Goal: Information Seeking & Learning: Find contact information

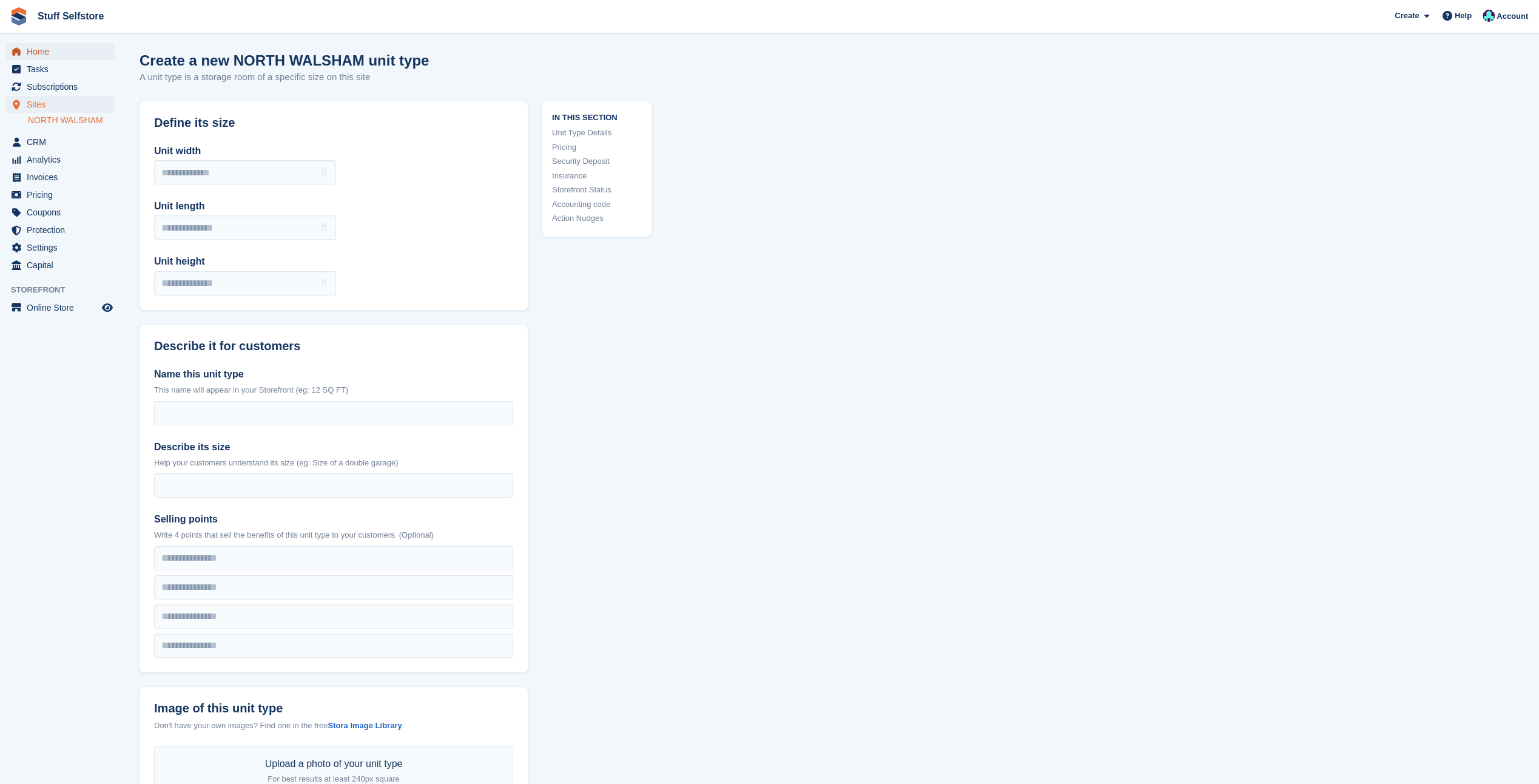
click at [37, 56] on span "Home" at bounding box center [63, 51] width 73 height 17
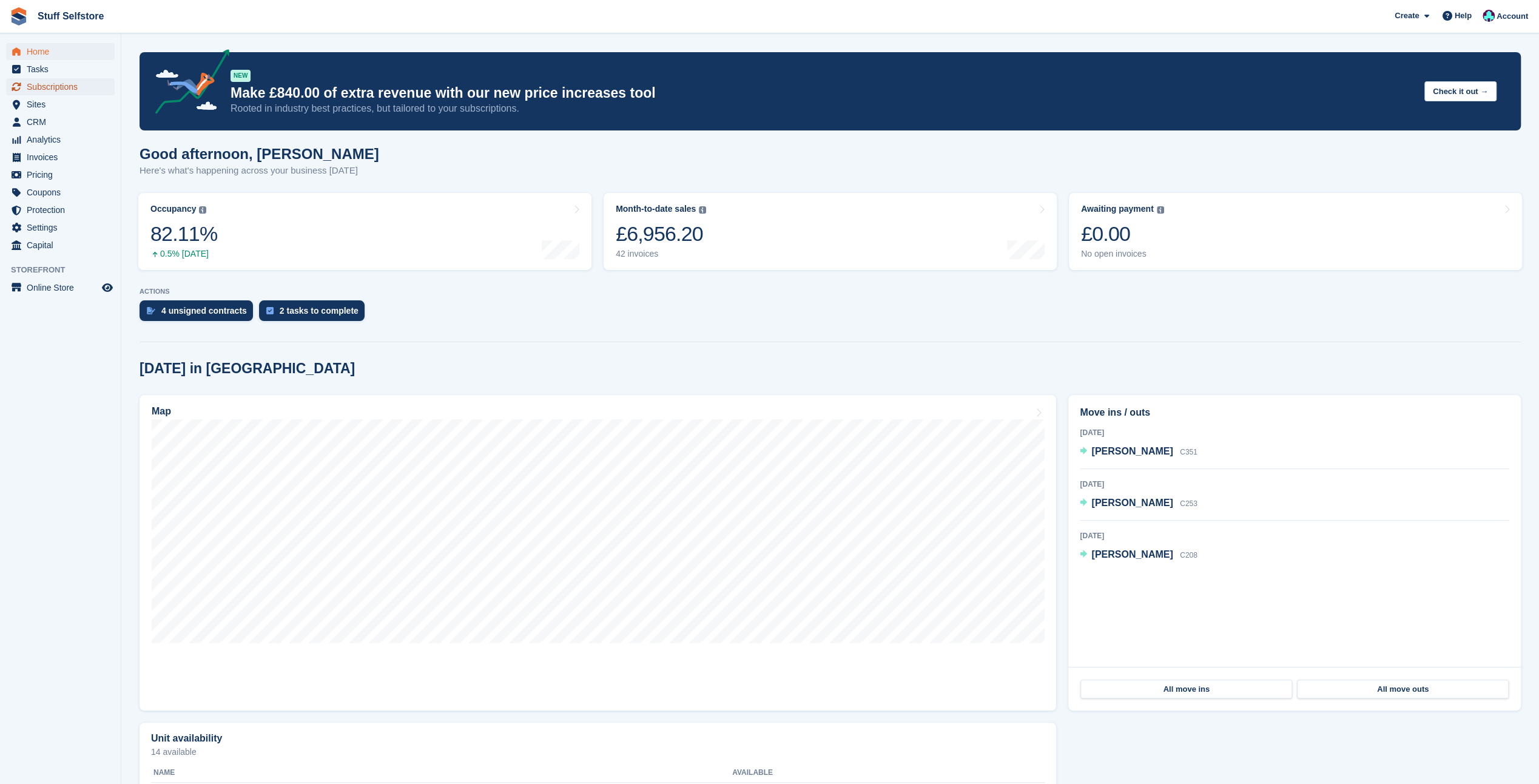
click at [49, 94] on span "Subscriptions" at bounding box center [63, 87] width 73 height 17
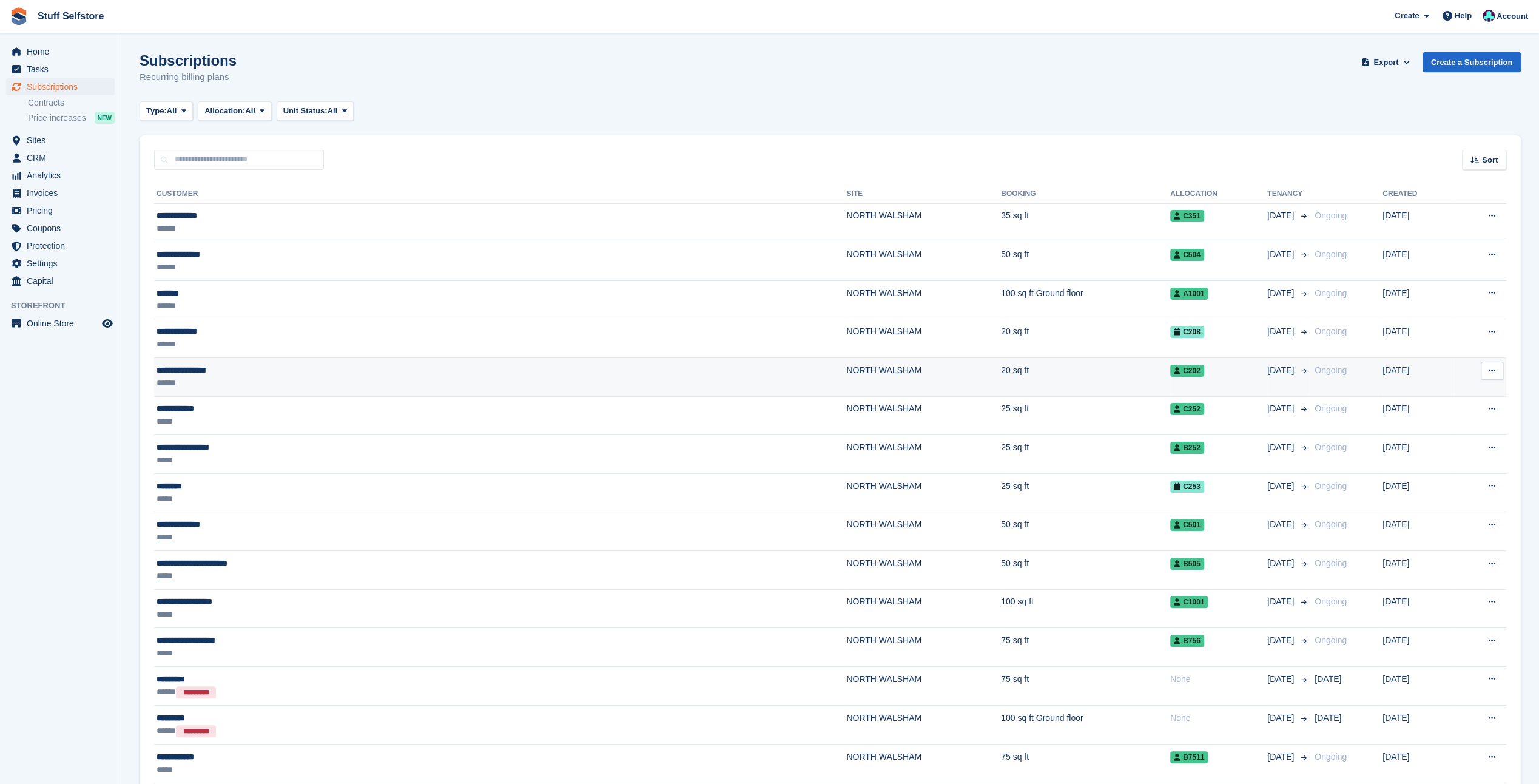
click at [192, 381] on div "******" at bounding box center [323, 383] width 333 height 12
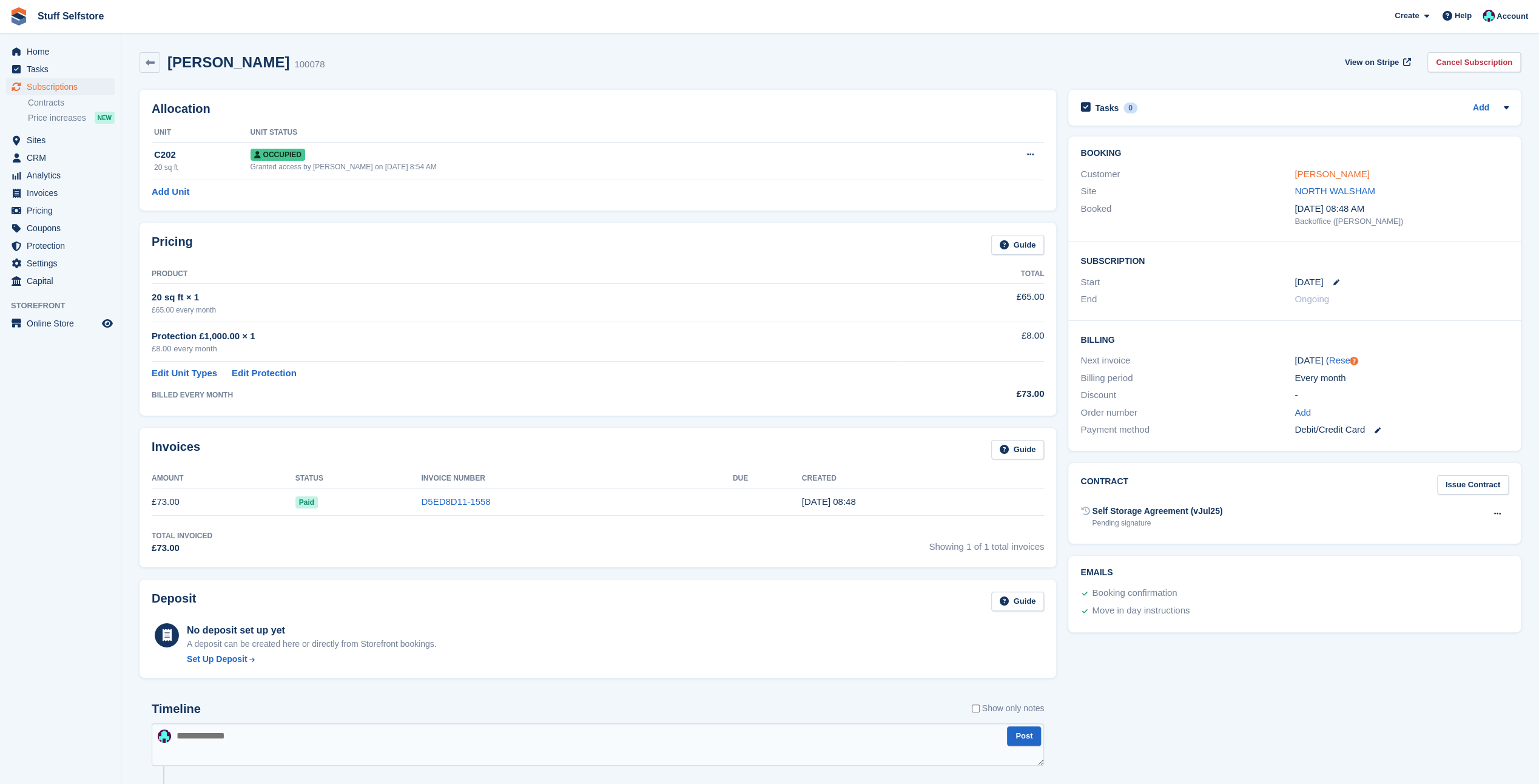
click at [1311, 173] on link "Daniel Greenaway" at bounding box center [1332, 173] width 75 height 10
